Goal: Obtain resource: Obtain resource

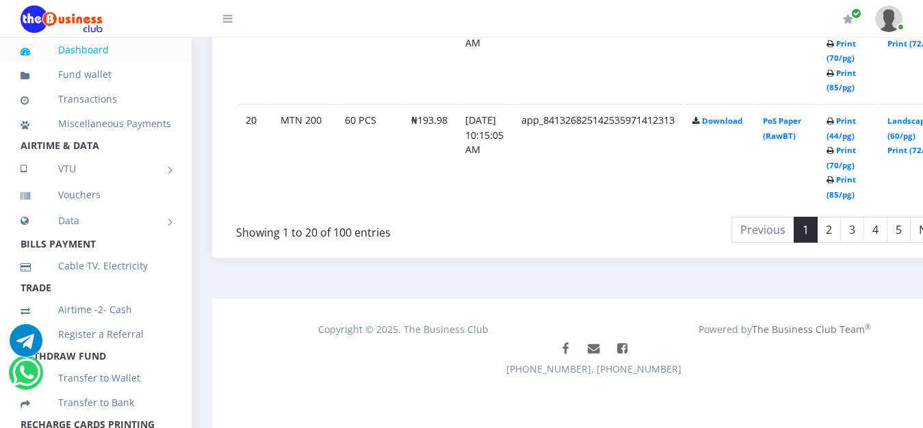
scroll to position [2785, 0]
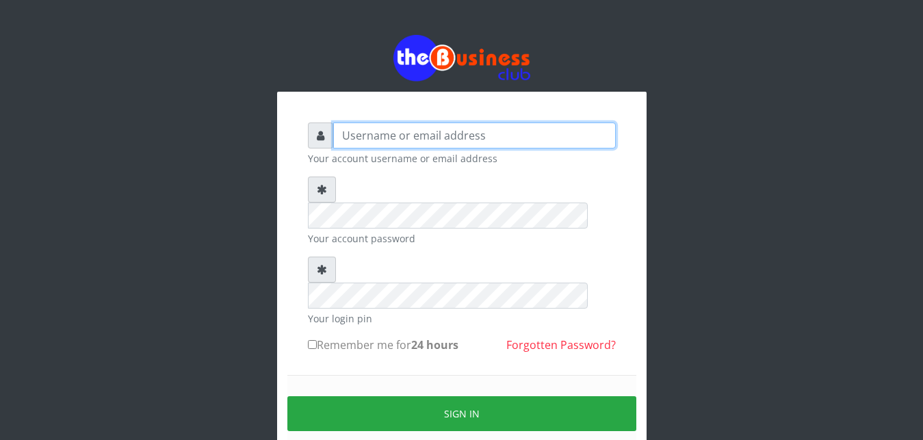
click at [352, 142] on input "text" at bounding box center [474, 135] width 283 height 26
type input "Ifytex"
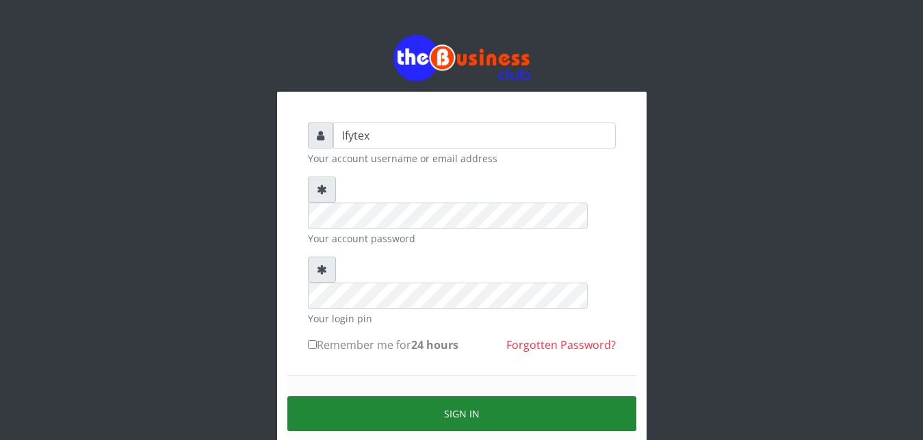
click at [457, 396] on button "Sign in" at bounding box center [461, 413] width 349 height 35
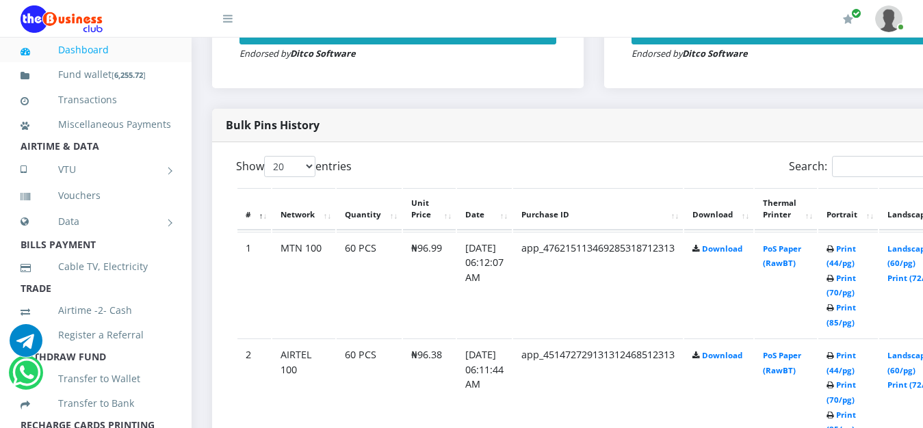
scroll to position [698, 0]
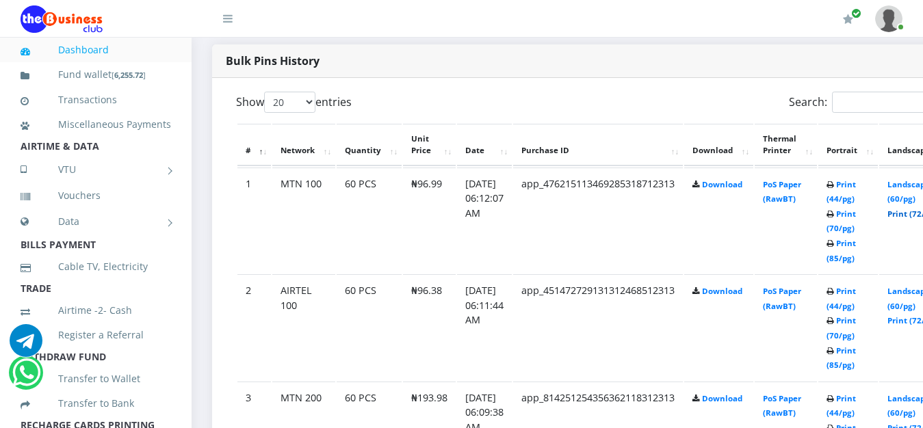
click at [911, 209] on link "Print (72/pg)" at bounding box center [912, 214] width 50 height 10
click at [910, 315] on link "Print (72/pg)" at bounding box center [912, 320] width 50 height 10
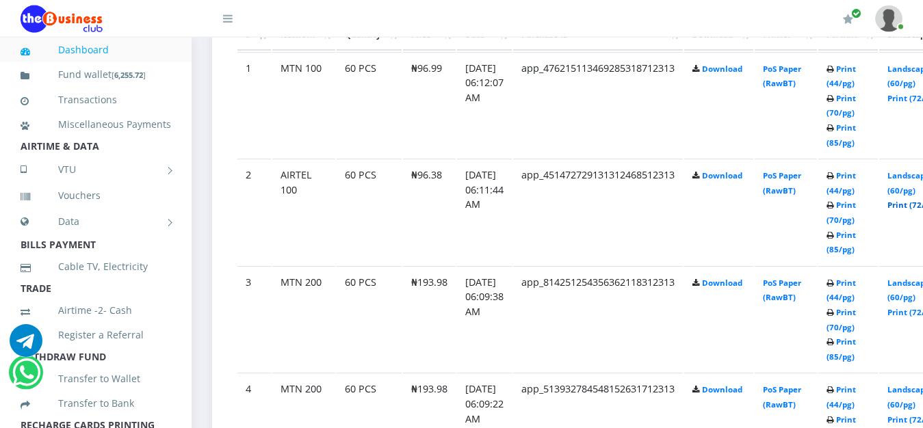
scroll to position [837, 0]
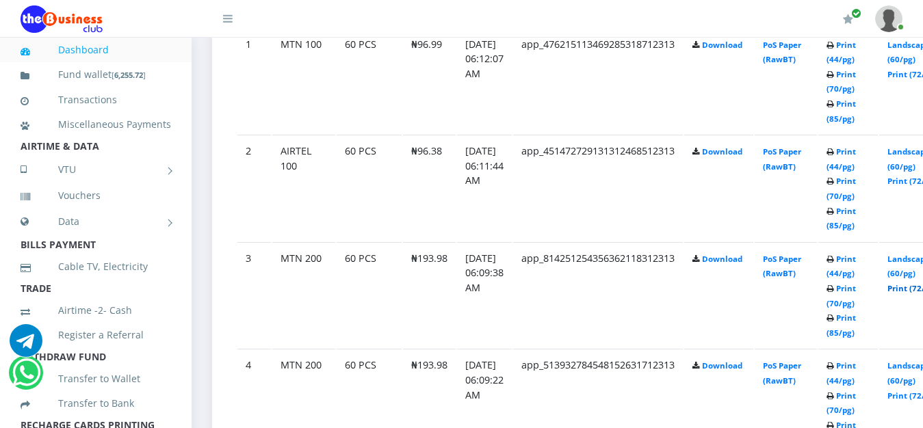
click at [914, 283] on link "Print (72/pg)" at bounding box center [912, 288] width 50 height 10
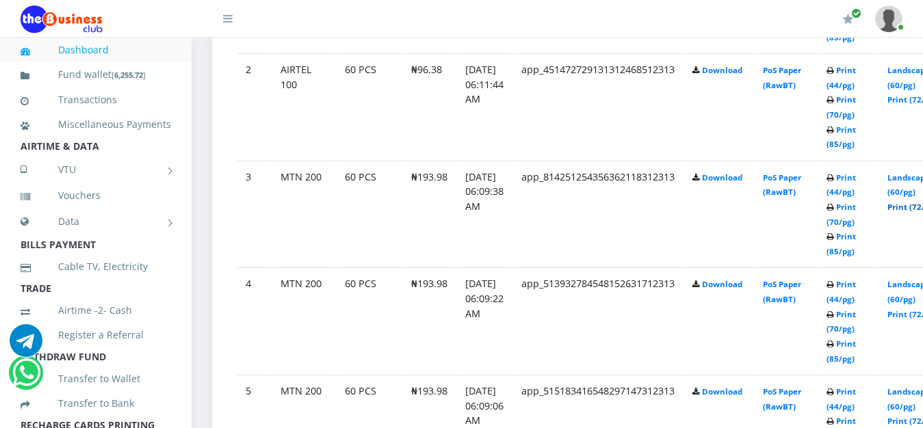
scroll to position [942, 0]
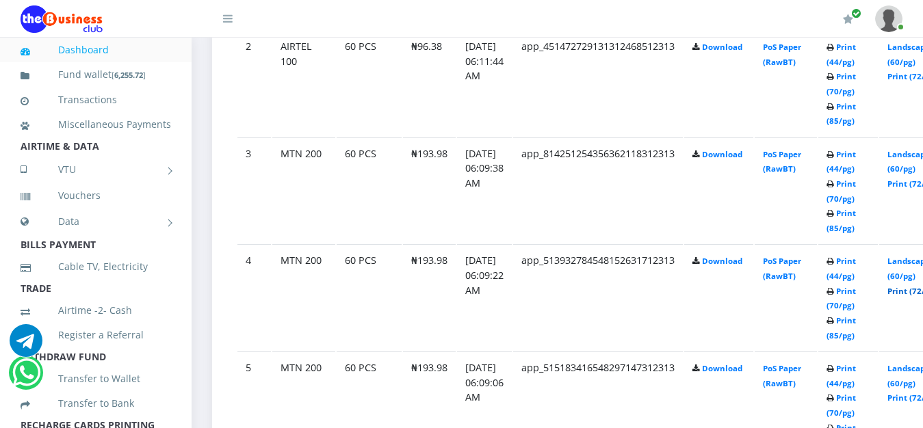
click at [915, 286] on link "Print (72/pg)" at bounding box center [912, 291] width 50 height 10
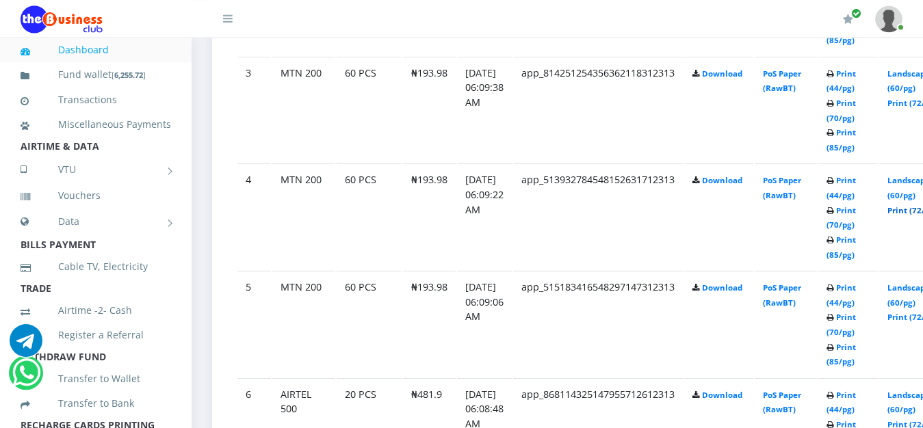
scroll to position [1047, 0]
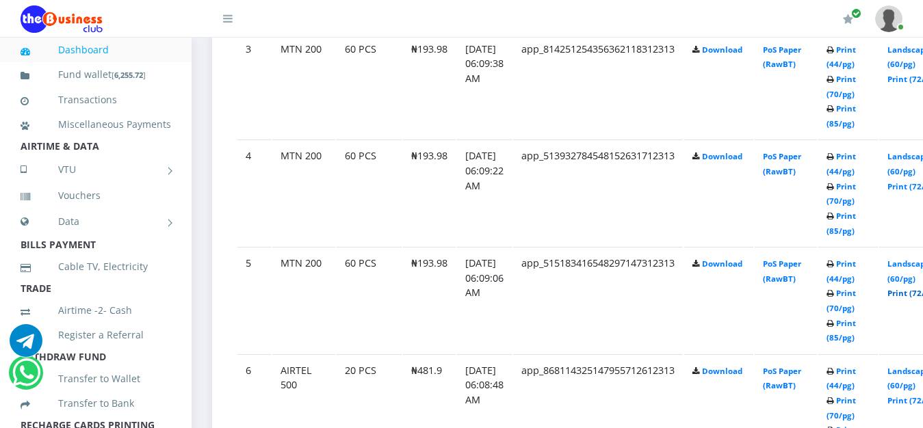
click at [914, 288] on link "Print (72/pg)" at bounding box center [912, 293] width 50 height 10
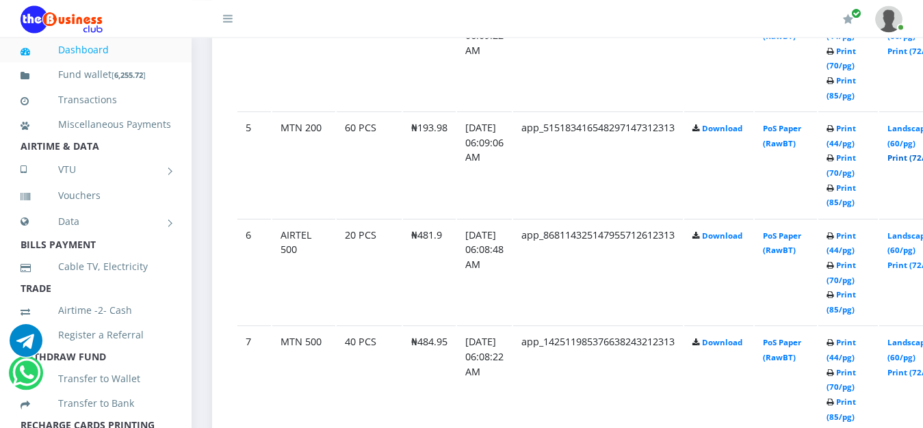
scroll to position [1186, 0]
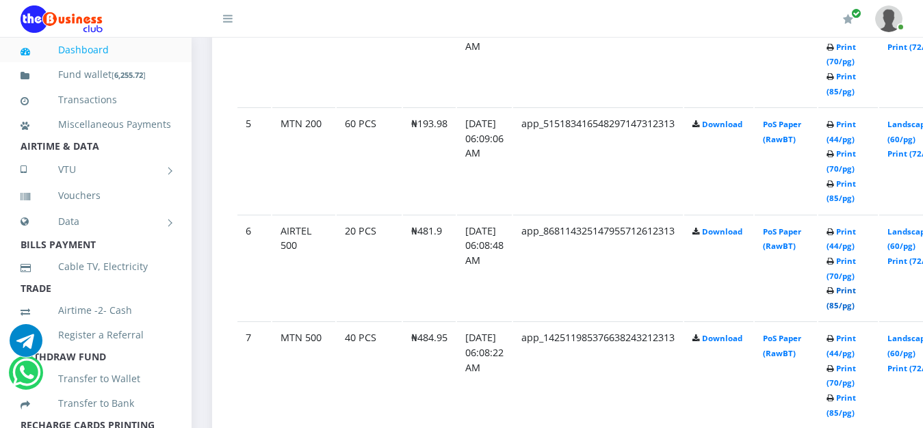
click at [856, 285] on link "Print (85/pg)" at bounding box center [840, 297] width 29 height 25
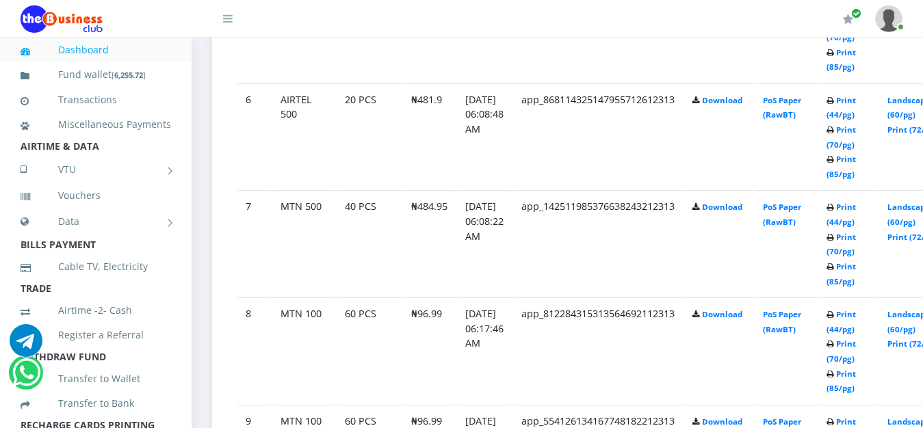
scroll to position [1326, 0]
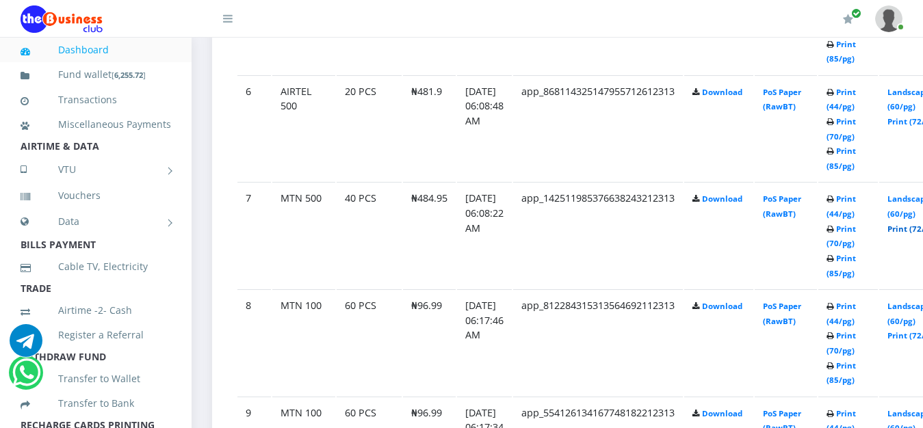
click at [913, 224] on link "Print (72/pg)" at bounding box center [912, 229] width 50 height 10
click at [856, 253] on link "Print (85/pg)" at bounding box center [840, 265] width 29 height 25
